Goal: Obtain resource: Download file/media

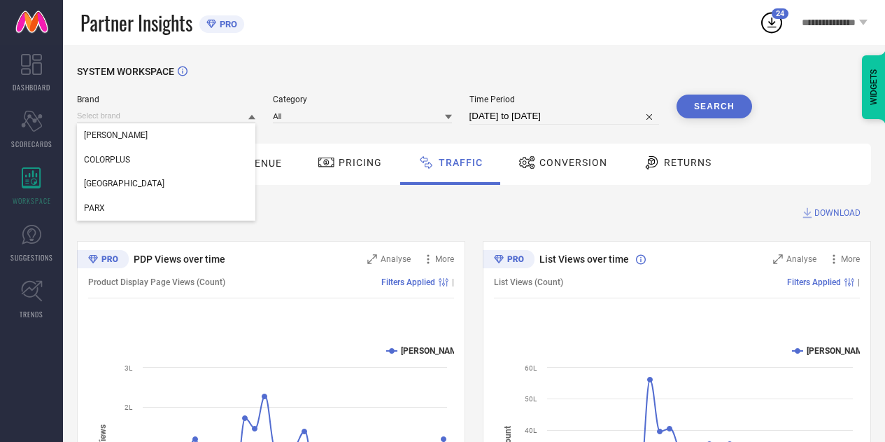
click at [231, 111] on input at bounding box center [166, 115] width 178 height 15
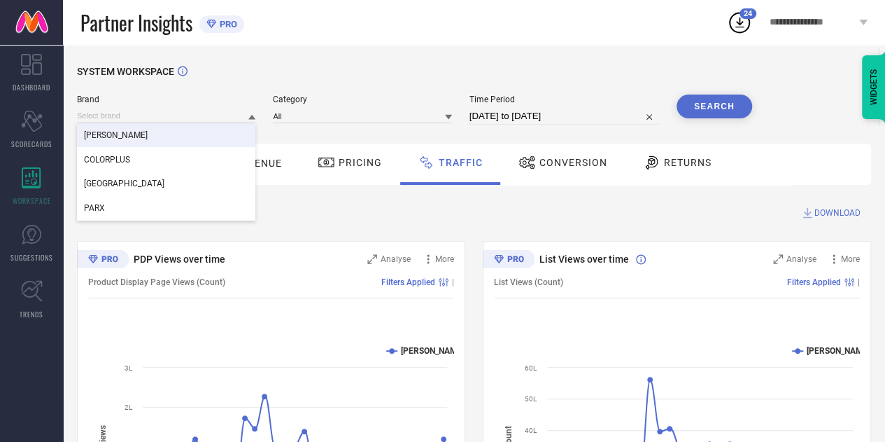
click at [175, 140] on div "RAYMOND" at bounding box center [166, 135] width 178 height 24
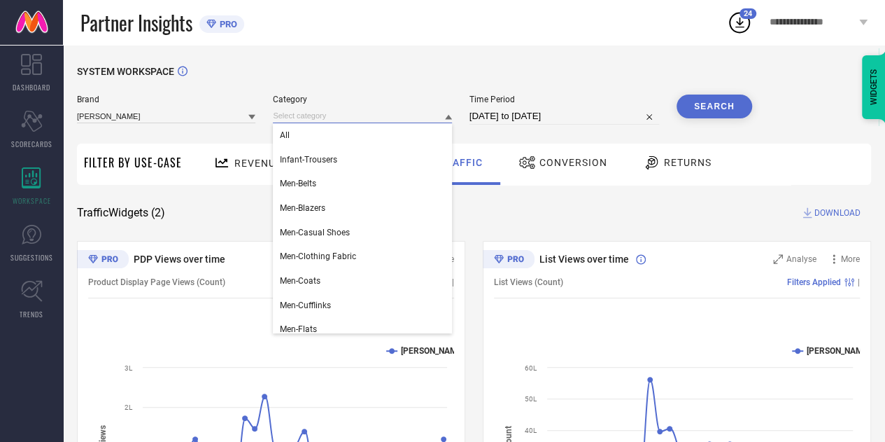
click at [311, 113] on input at bounding box center [362, 115] width 178 height 15
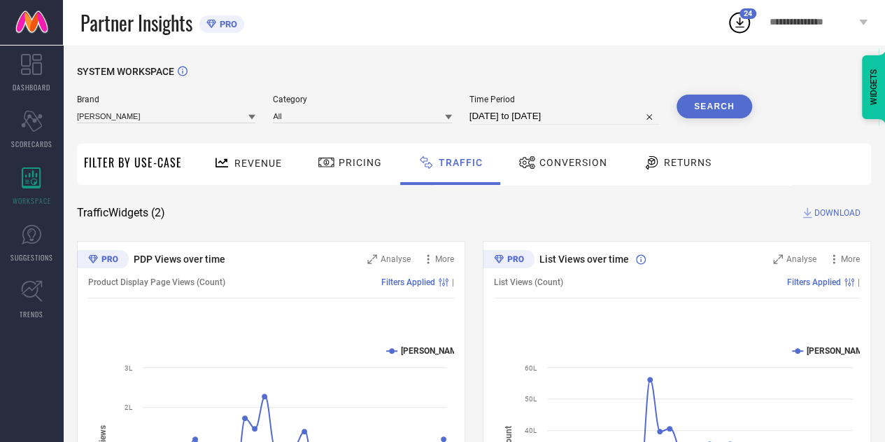
click at [311, 125] on div "Category All" at bounding box center [362, 109] width 178 height 30
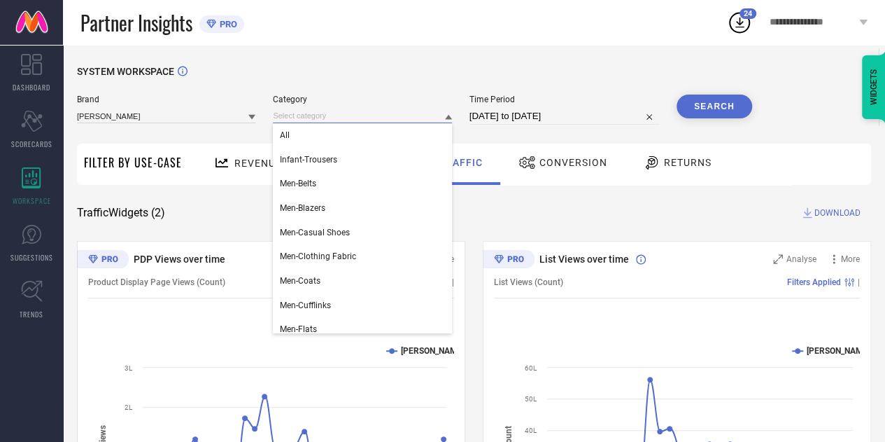
click at [283, 111] on input at bounding box center [362, 115] width 178 height 15
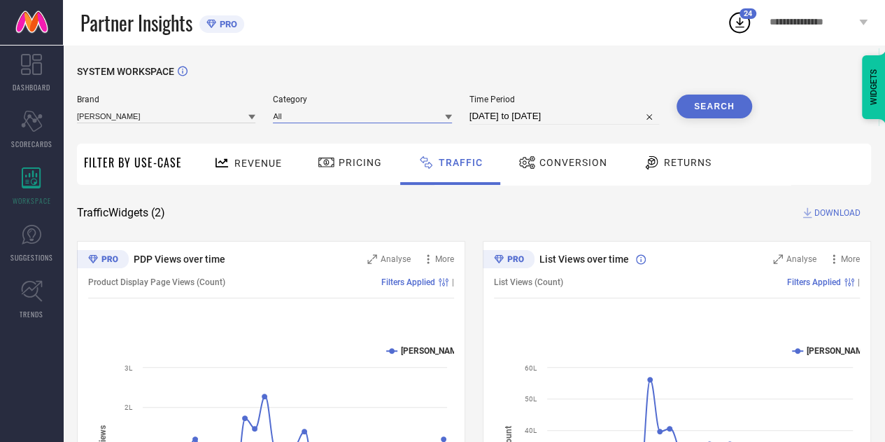
click at [300, 116] on input at bounding box center [362, 115] width 178 height 15
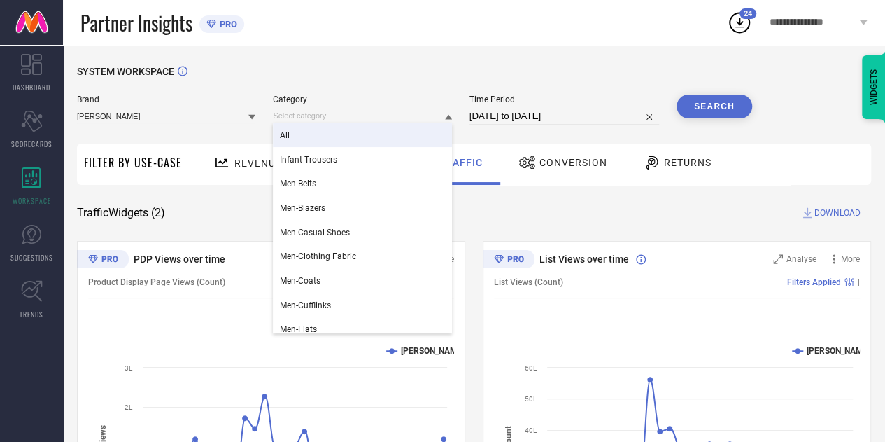
click at [314, 136] on div "All" at bounding box center [362, 135] width 178 height 24
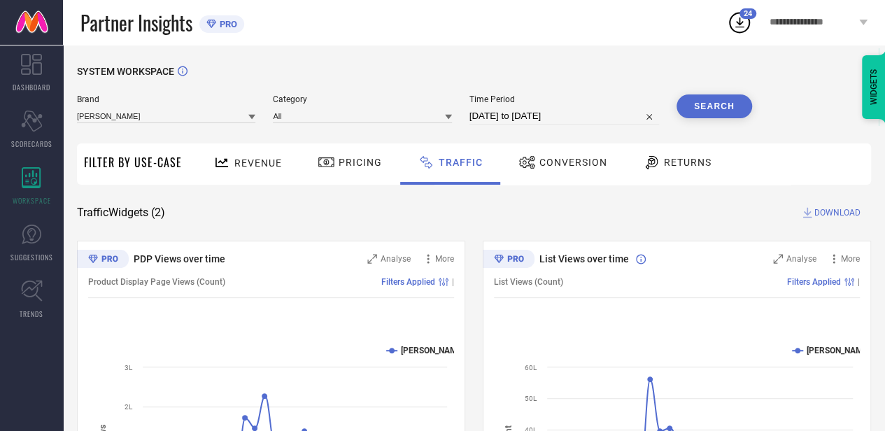
click at [514, 121] on input "01-07-2025 to 31-07-2025" at bounding box center [565, 116] width 190 height 17
select select "6"
select select "2025"
select select "7"
select select "2025"
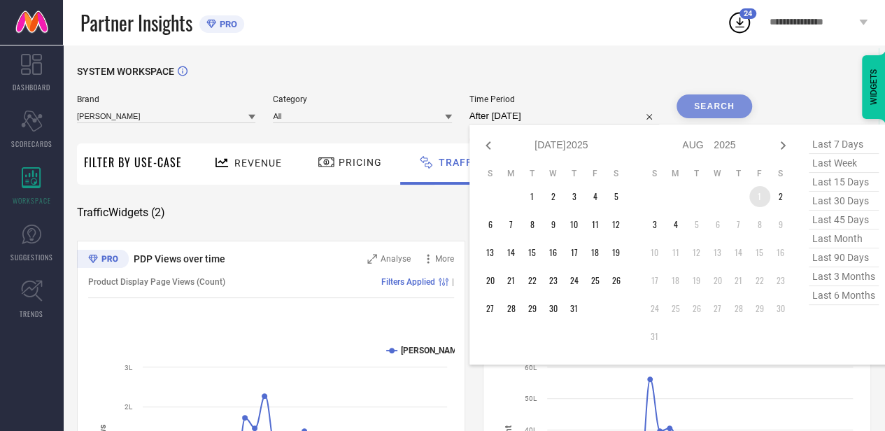
click at [762, 199] on td "1" at bounding box center [760, 196] width 21 height 21
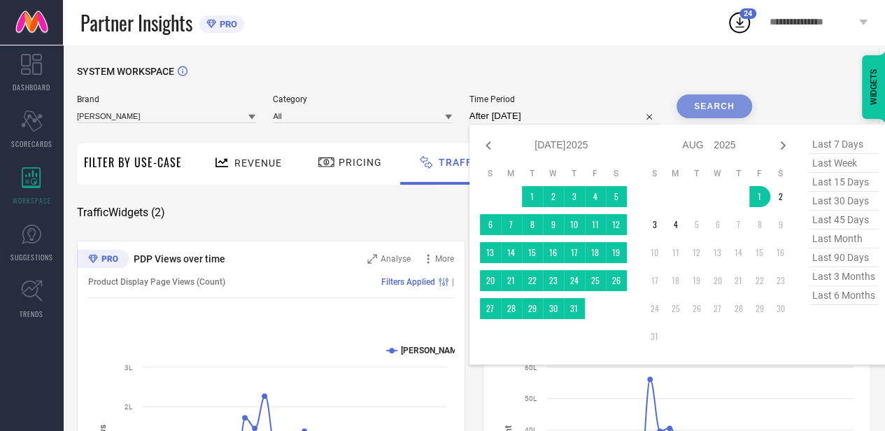
click at [850, 146] on span "last 7 days" at bounding box center [844, 144] width 70 height 19
type input "29-07-2025 to 04-08-2025"
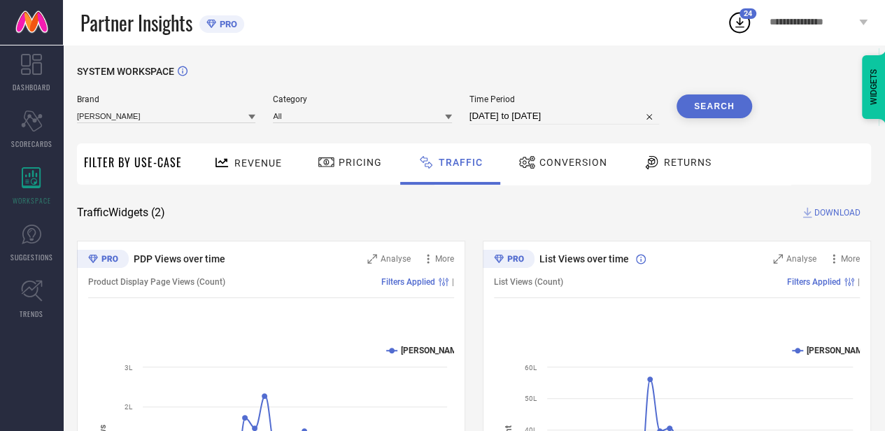
select select "6"
select select "2025"
select select "7"
select select "2025"
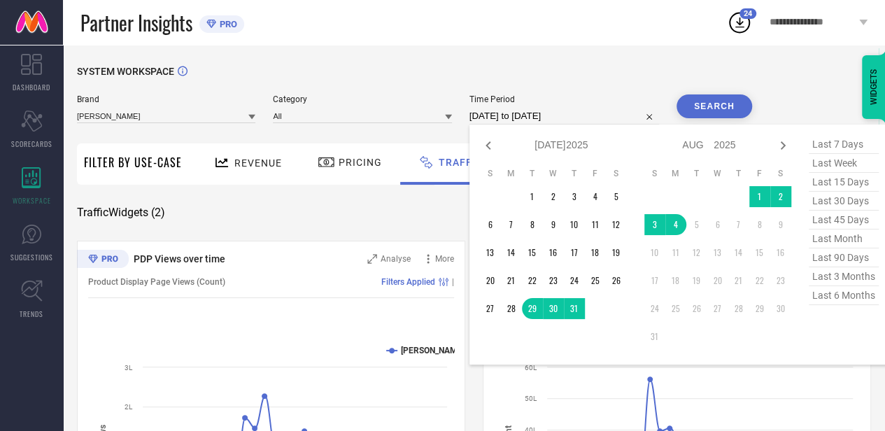
click at [556, 121] on input "29-07-2025 to 04-08-2025" at bounding box center [565, 116] width 190 height 17
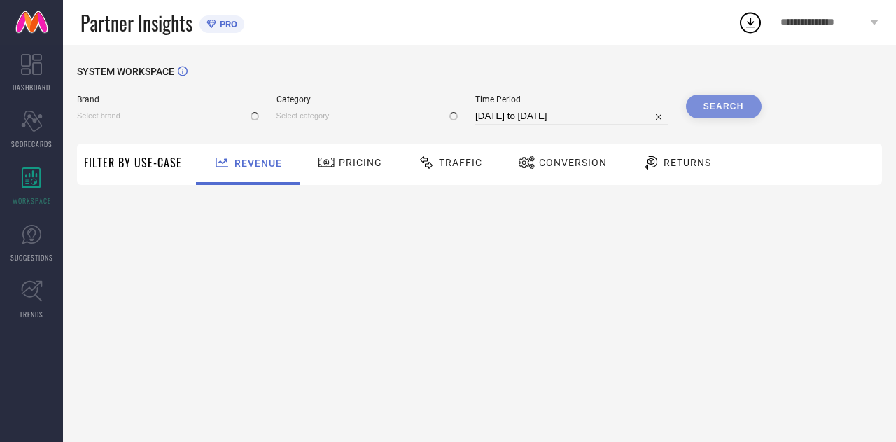
type input "COLORPLUS"
type input "All"
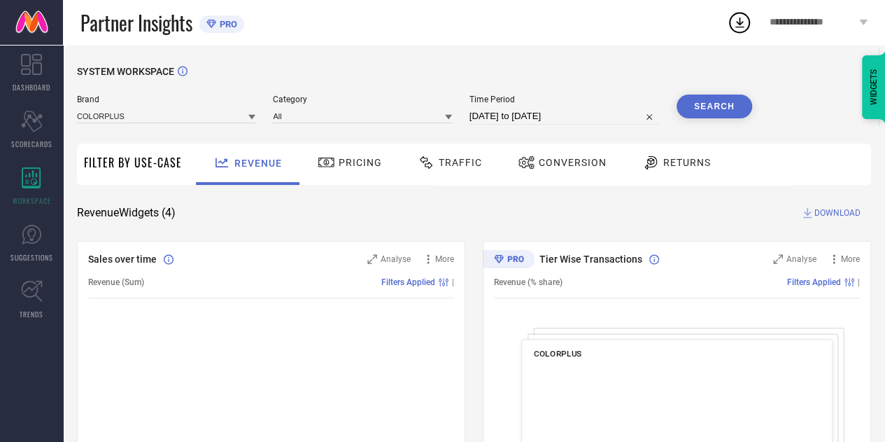
select select "6"
select select "2025"
select select "7"
select select "2025"
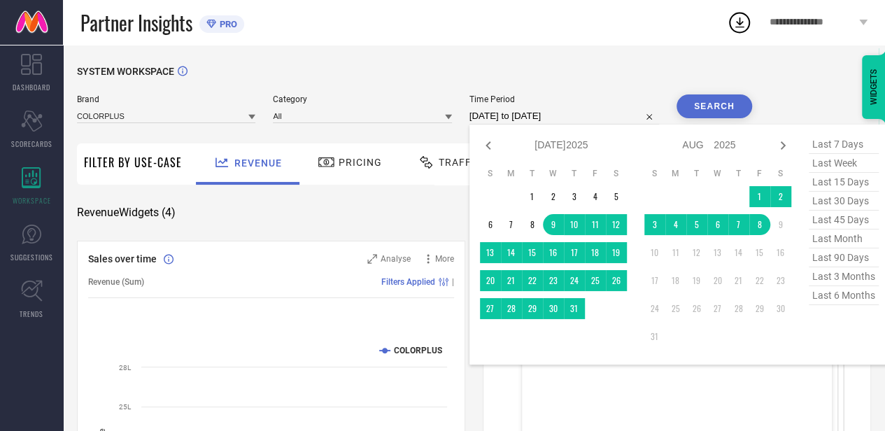
click at [550, 108] on input "[DATE] to [DATE]" at bounding box center [565, 116] width 190 height 17
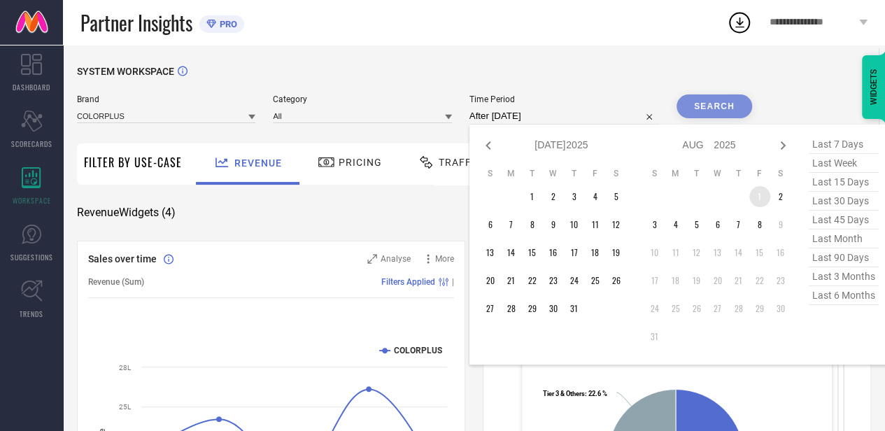
click at [760, 195] on td "1" at bounding box center [760, 196] width 21 height 21
type input "[DATE] to [DATE]"
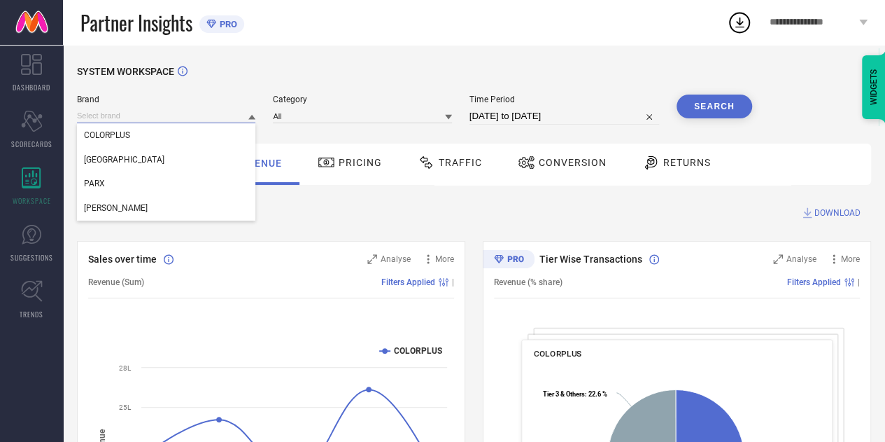
click at [174, 121] on input at bounding box center [166, 115] width 178 height 15
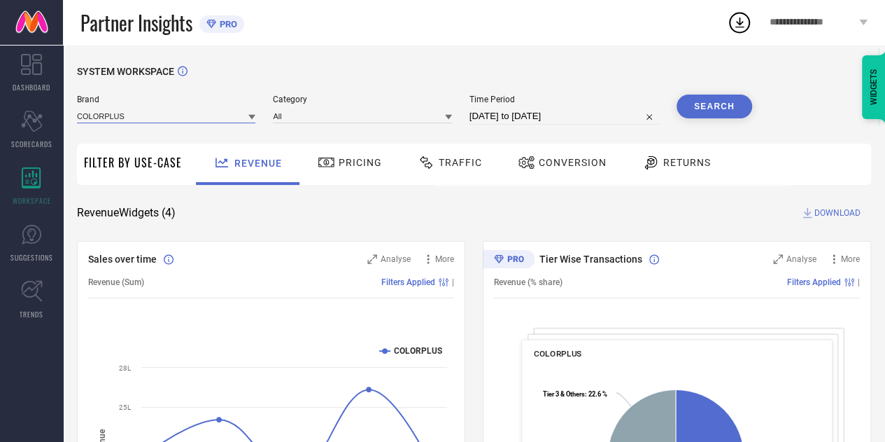
click at [162, 118] on input at bounding box center [166, 115] width 178 height 15
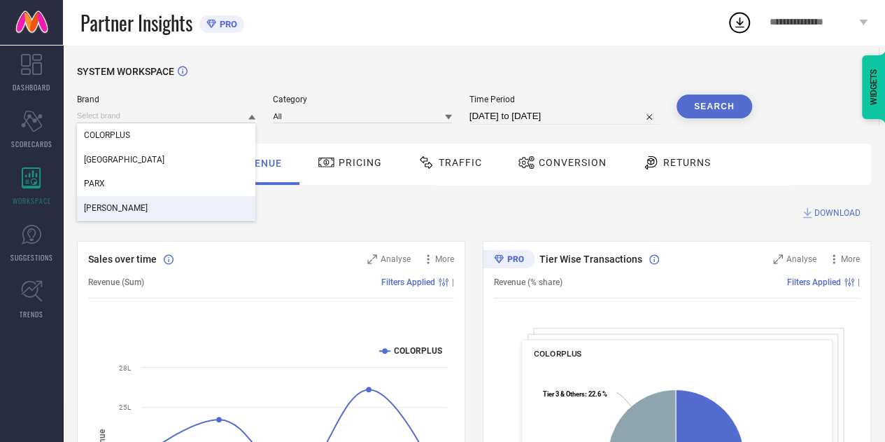
click at [125, 206] on div "[PERSON_NAME]" at bounding box center [166, 208] width 178 height 24
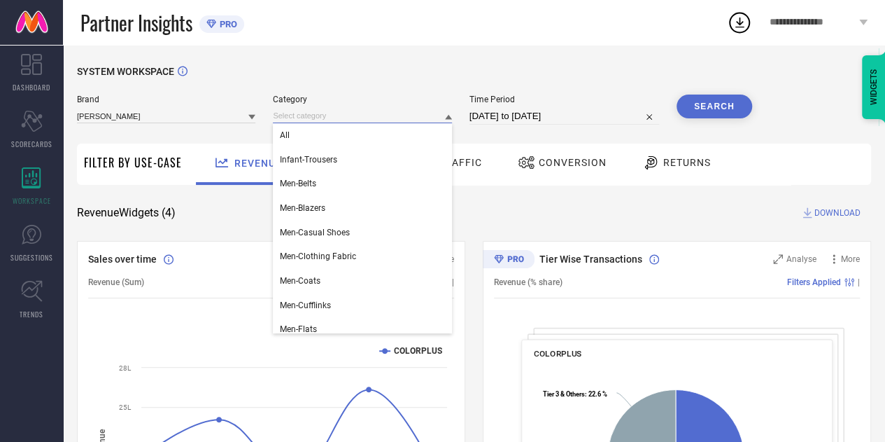
click at [337, 115] on input at bounding box center [362, 115] width 178 height 15
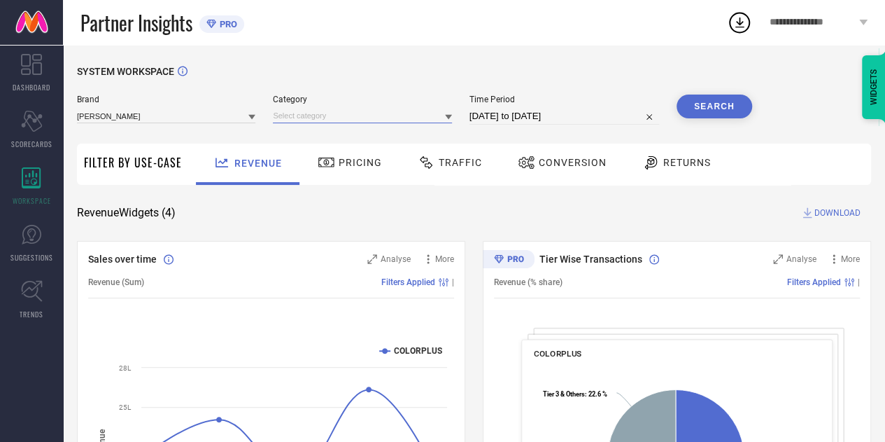
click at [321, 118] on input at bounding box center [362, 115] width 178 height 15
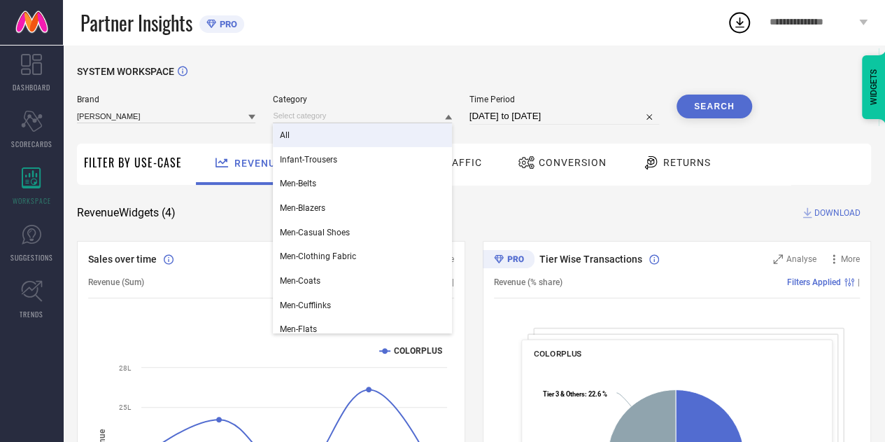
click at [297, 136] on div "All" at bounding box center [362, 135] width 178 height 24
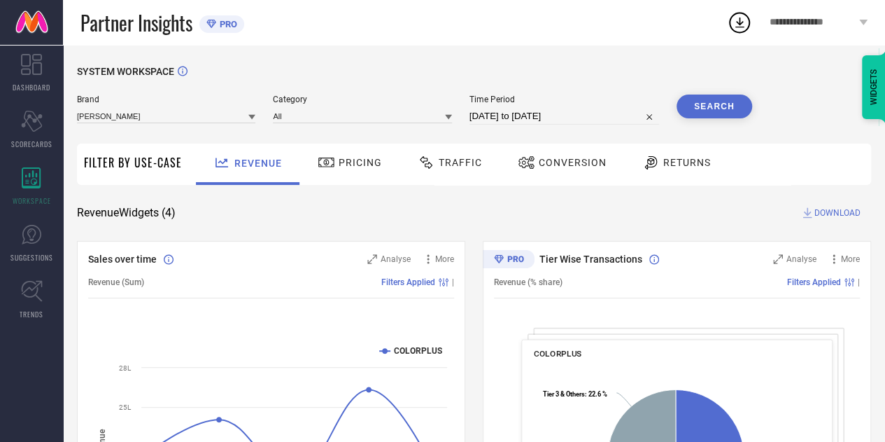
click at [728, 115] on button "Search" at bounding box center [715, 106] width 76 height 24
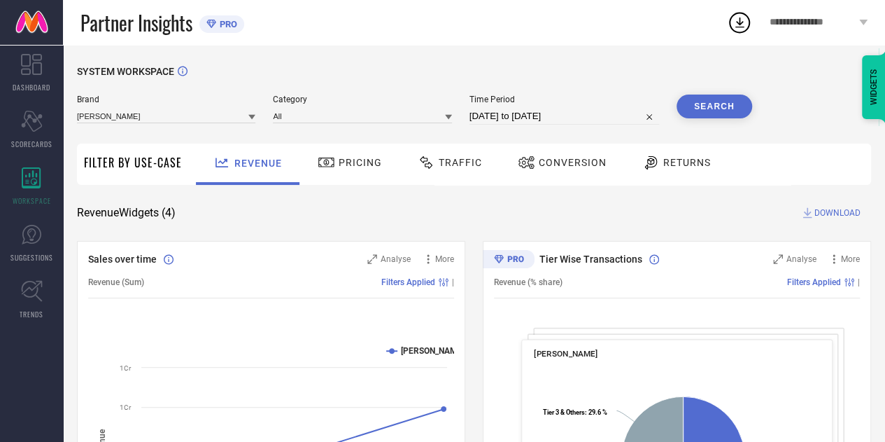
click at [822, 211] on span "DOWNLOAD" at bounding box center [838, 213] width 46 height 14
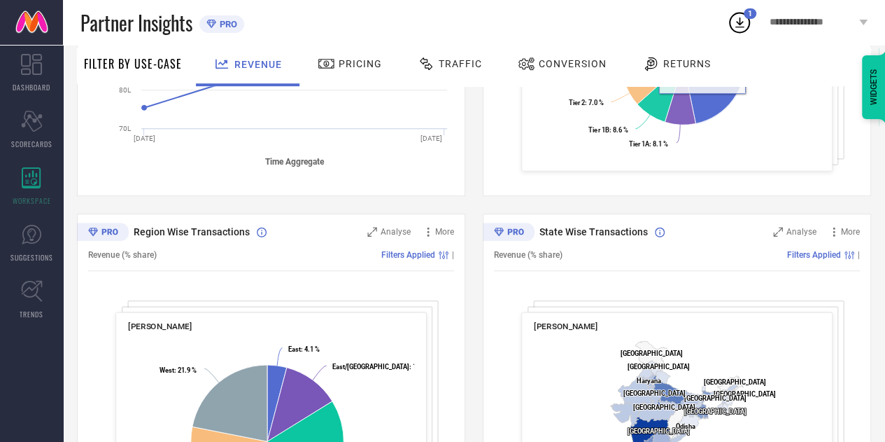
scroll to position [538, 0]
